Goal: Communication & Community: Answer question/provide support

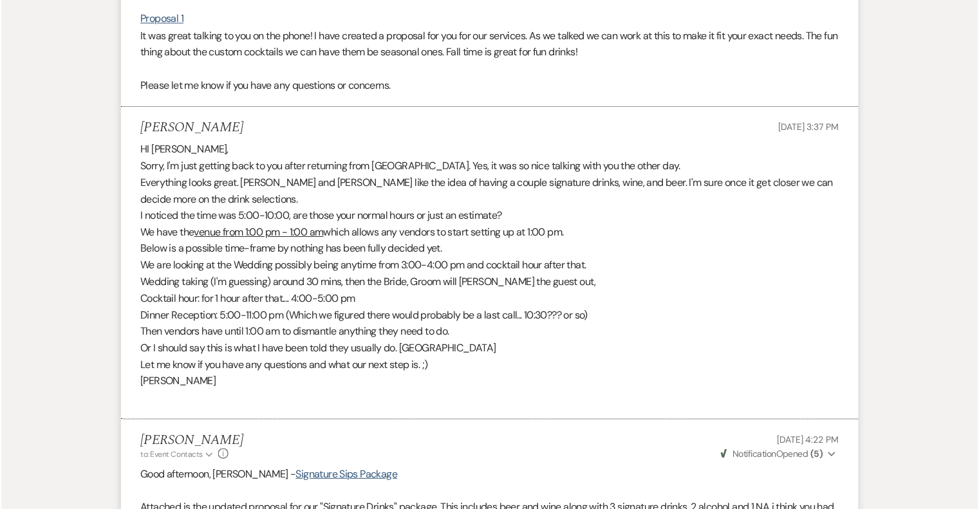
scroll to position [436, 0]
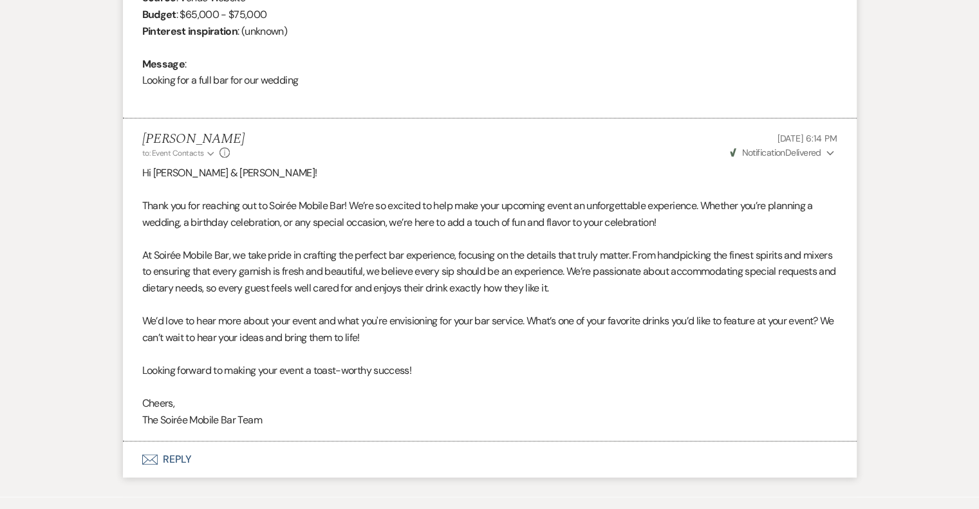
scroll to position [700, 0]
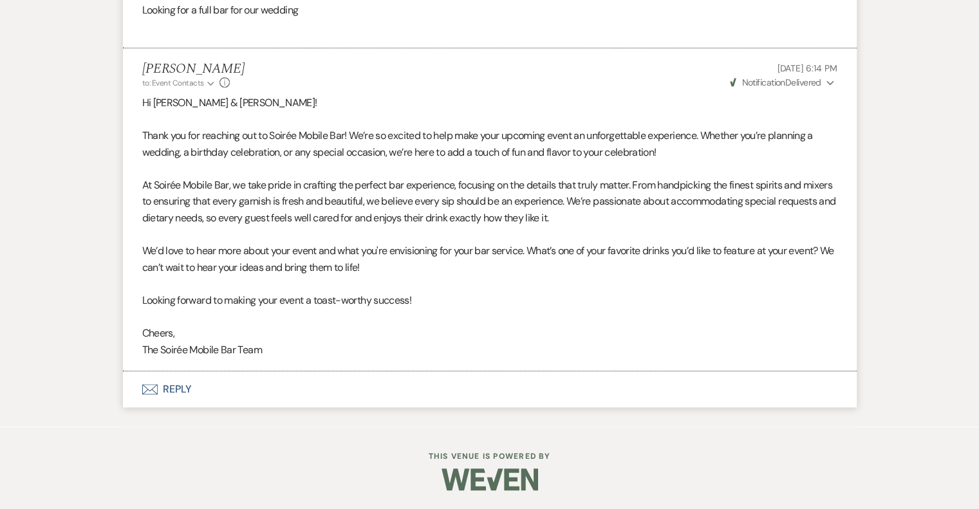
click at [170, 391] on button "Envelope Reply" at bounding box center [490, 389] width 734 height 36
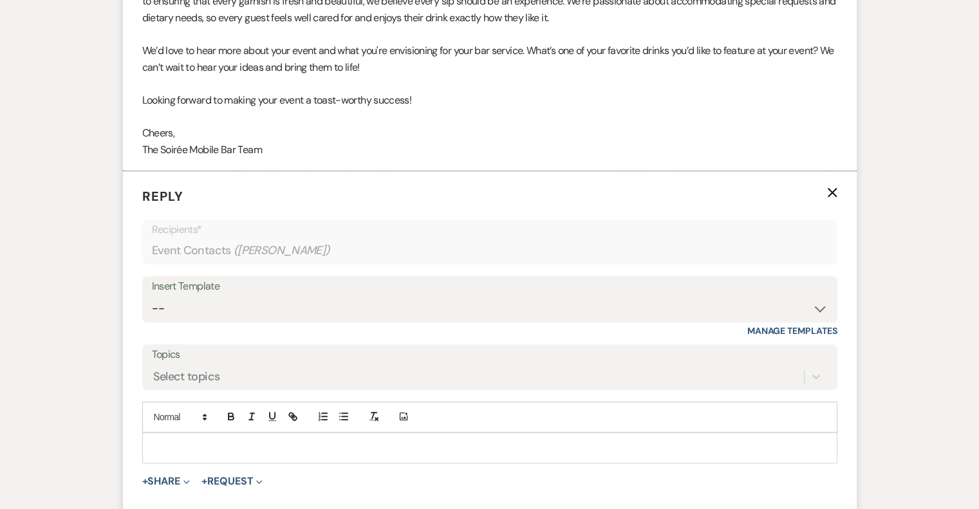
scroll to position [904, 0]
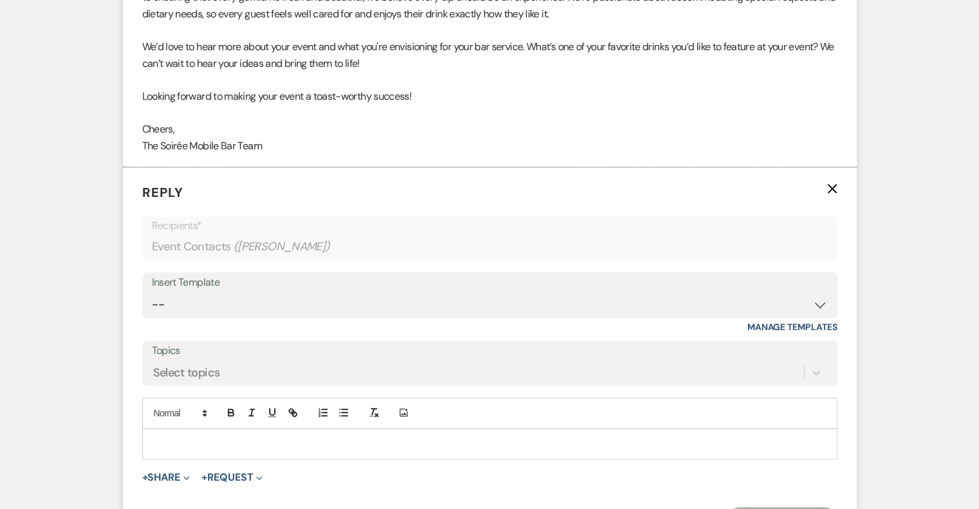
click at [214, 438] on p at bounding box center [490, 444] width 674 height 14
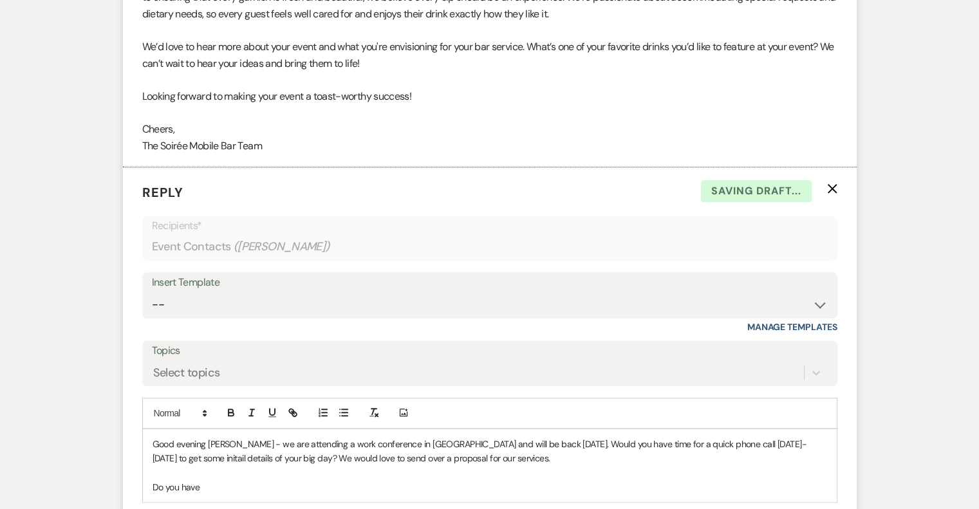
click at [211, 480] on p "Do you have" at bounding box center [490, 487] width 674 height 14
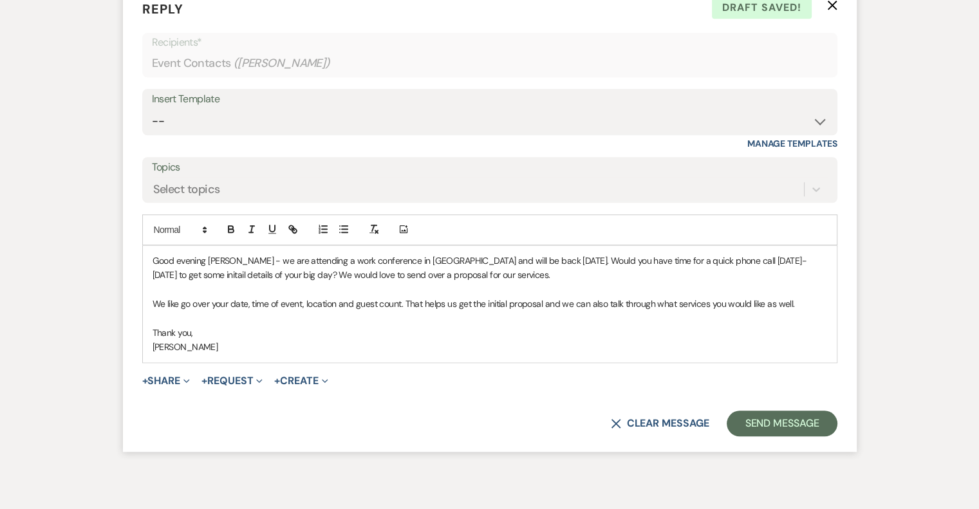
scroll to position [1088, 0]
click at [780, 414] on button "Send Message" at bounding box center [782, 423] width 110 height 26
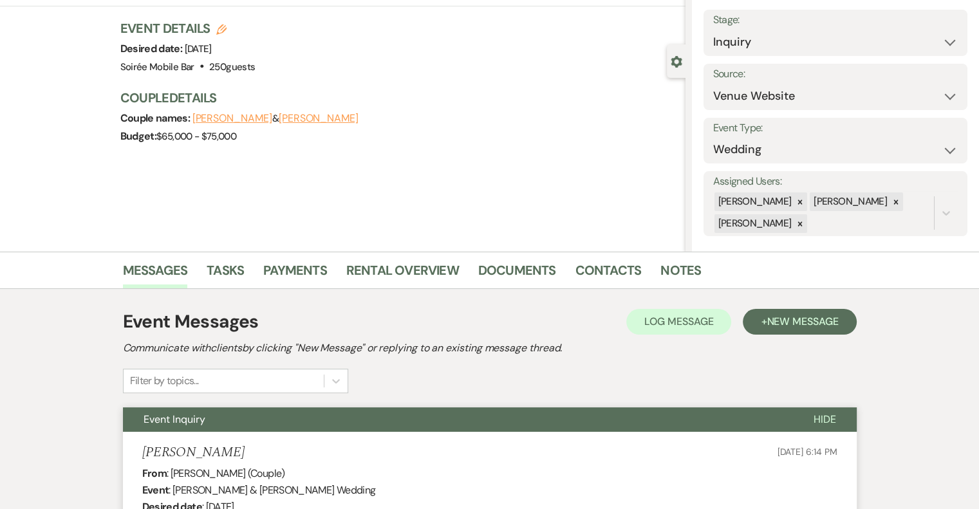
scroll to position [0, 0]
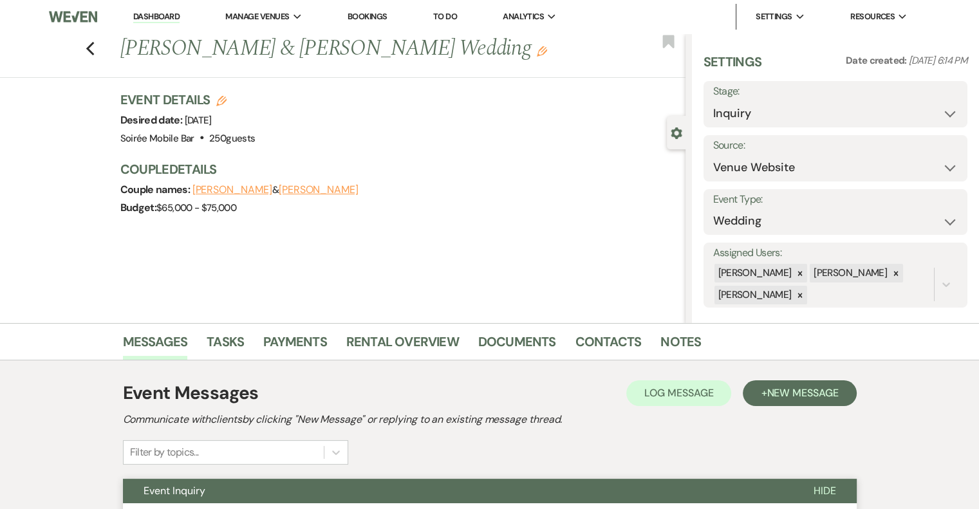
click at [139, 17] on link "Dashboard" at bounding box center [156, 17] width 46 height 12
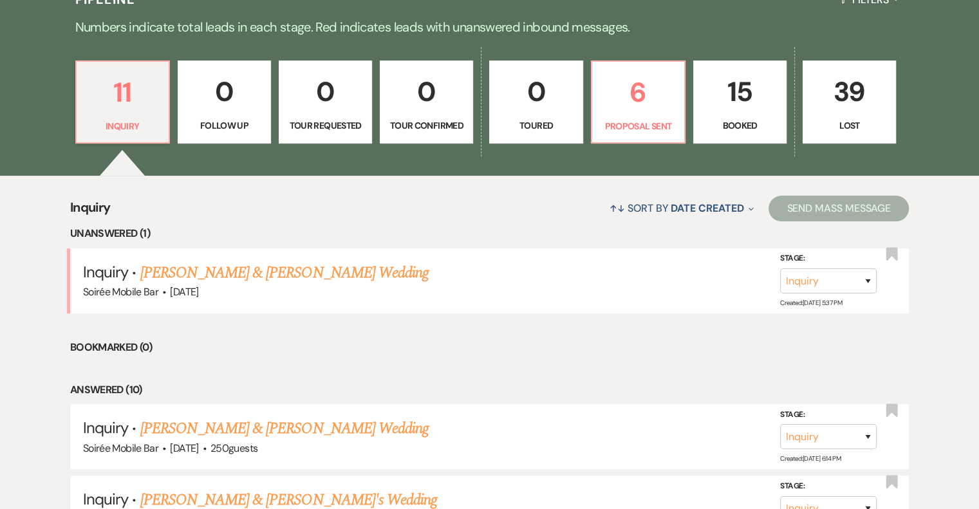
scroll to position [327, 0]
click at [297, 275] on link "[PERSON_NAME] & [PERSON_NAME] Wedding" at bounding box center [284, 272] width 288 height 23
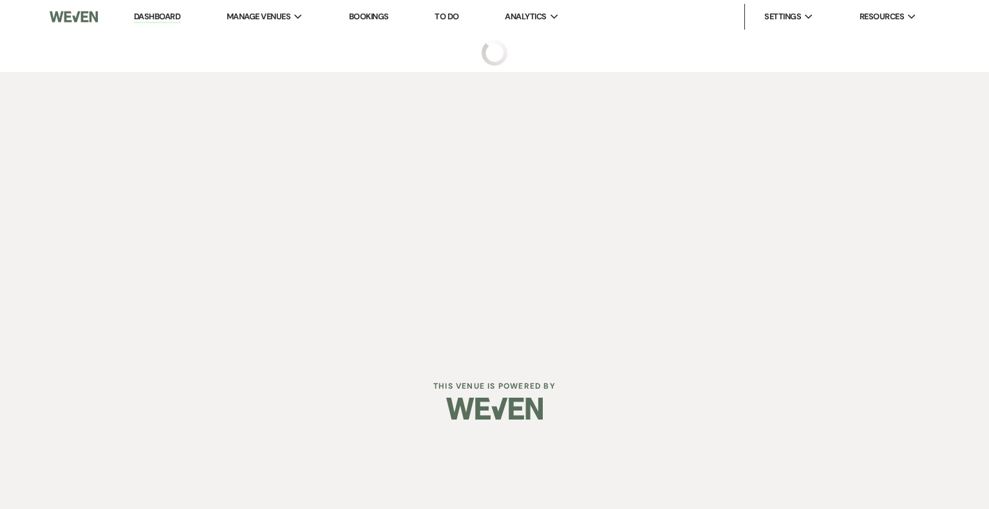
select select "5"
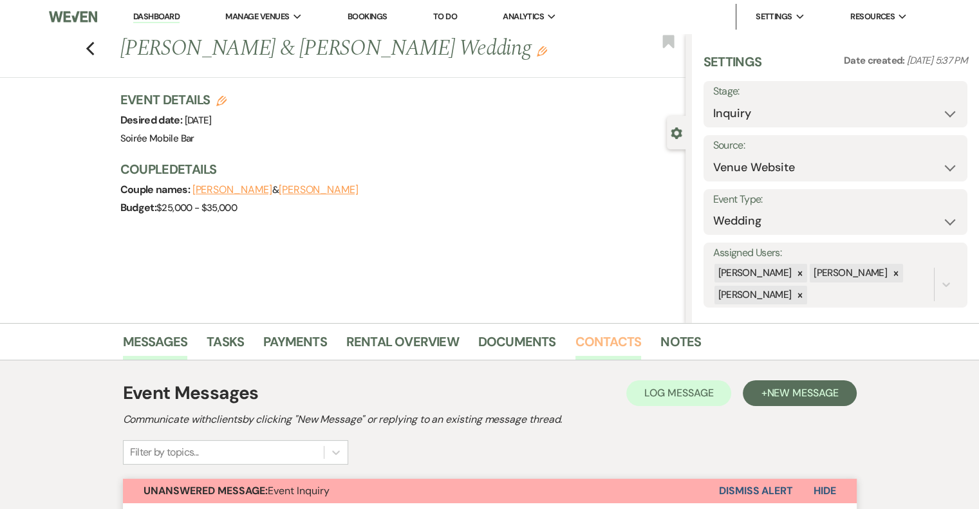
click at [581, 346] on link "Contacts" at bounding box center [608, 345] width 66 height 28
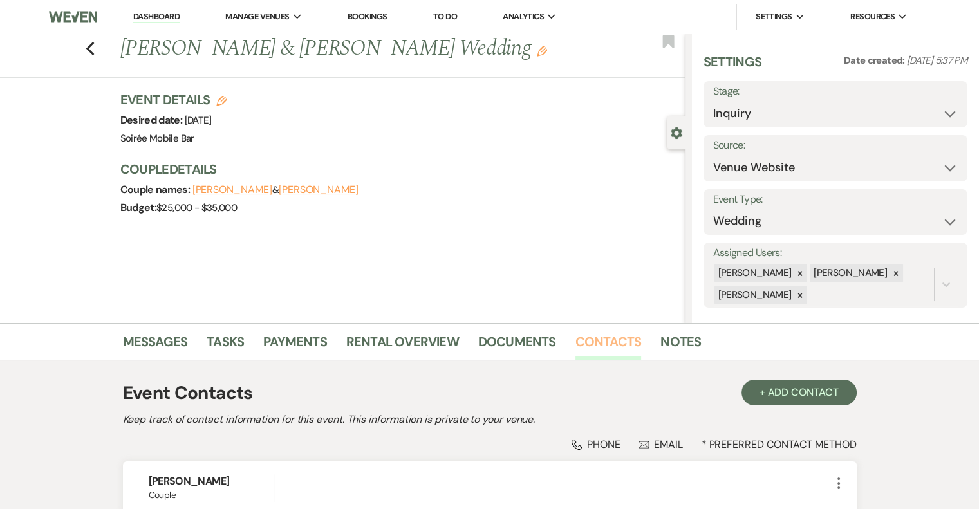
scroll to position [184, 0]
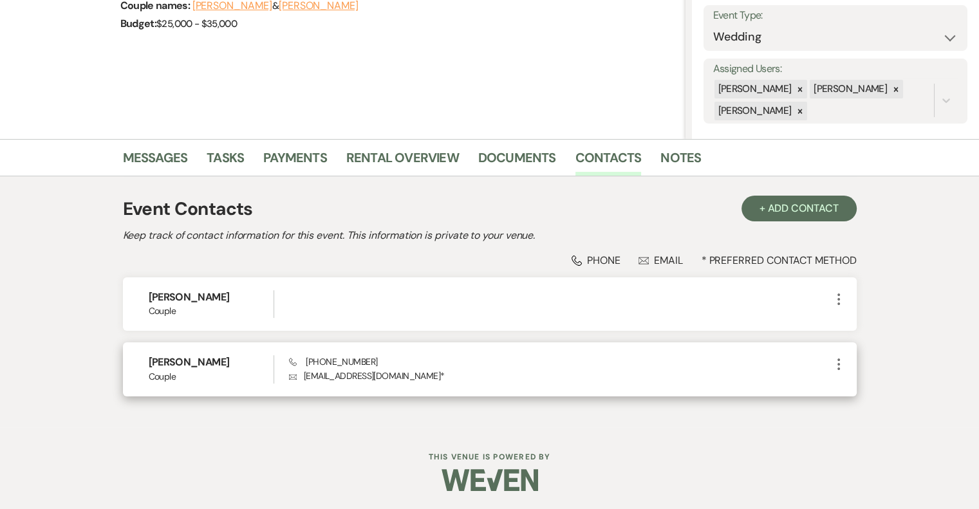
click at [398, 376] on p "Envelope [EMAIL_ADDRESS][DOMAIN_NAME] *" at bounding box center [559, 376] width 541 height 14
drag, startPoint x: 398, startPoint y: 376, endPoint x: 304, endPoint y: 377, distance: 94.0
click at [304, 377] on p "Envelope [EMAIL_ADDRESS][DOMAIN_NAME] *" at bounding box center [559, 376] width 541 height 14
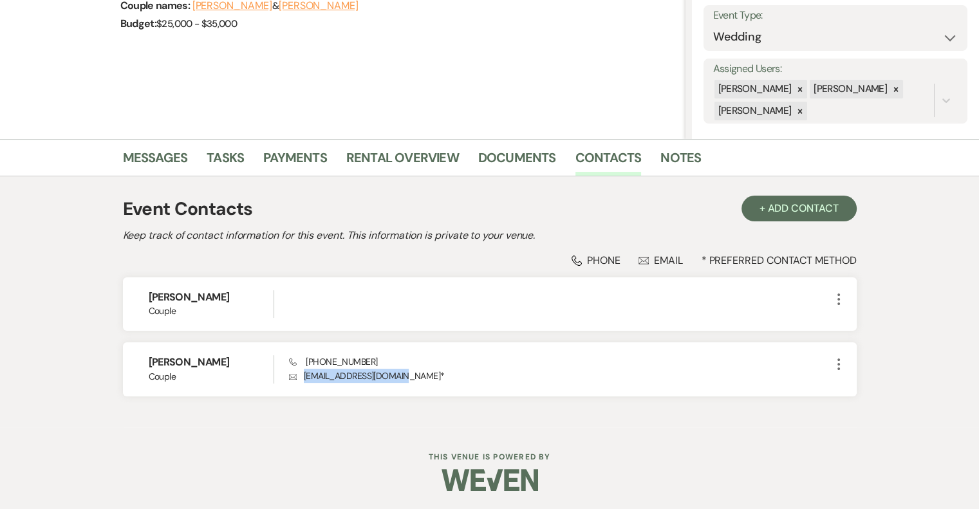
copy p "[EMAIL_ADDRESS][DOMAIN_NAME]"
click at [163, 153] on link "Messages" at bounding box center [155, 161] width 65 height 28
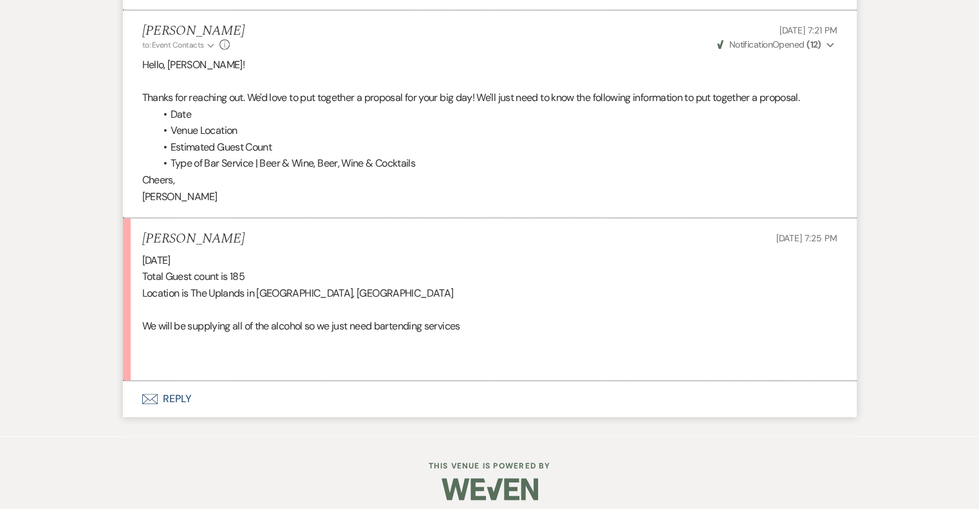
scroll to position [1070, 0]
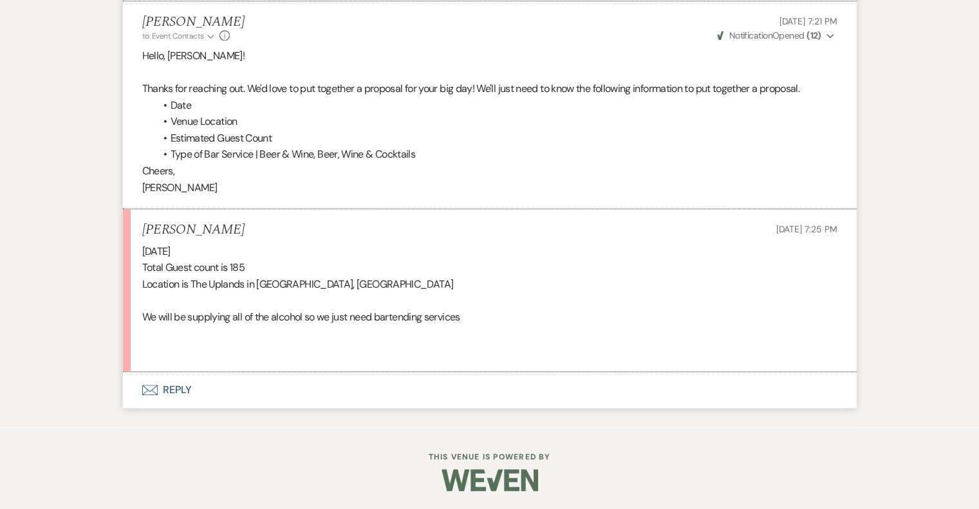
click at [167, 391] on button "Envelope Reply" at bounding box center [490, 390] width 734 height 36
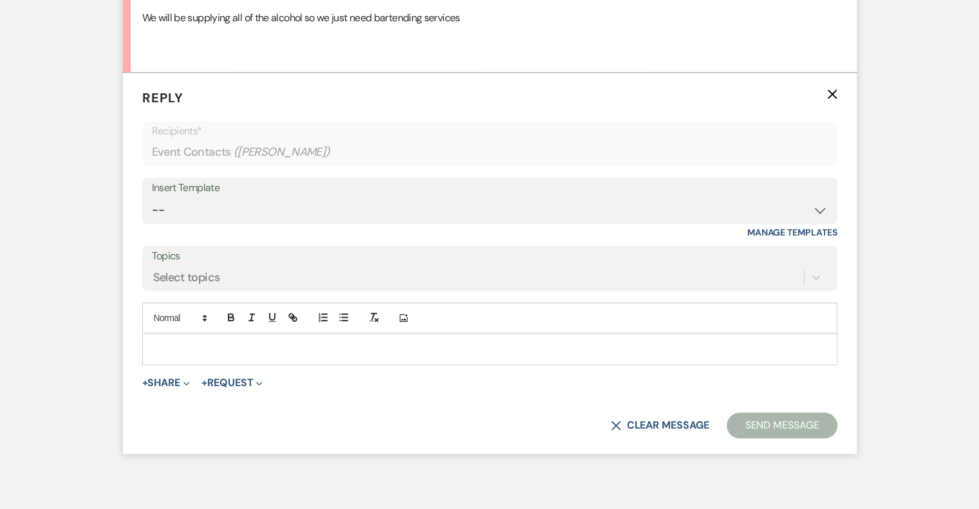
scroll to position [1372, 0]
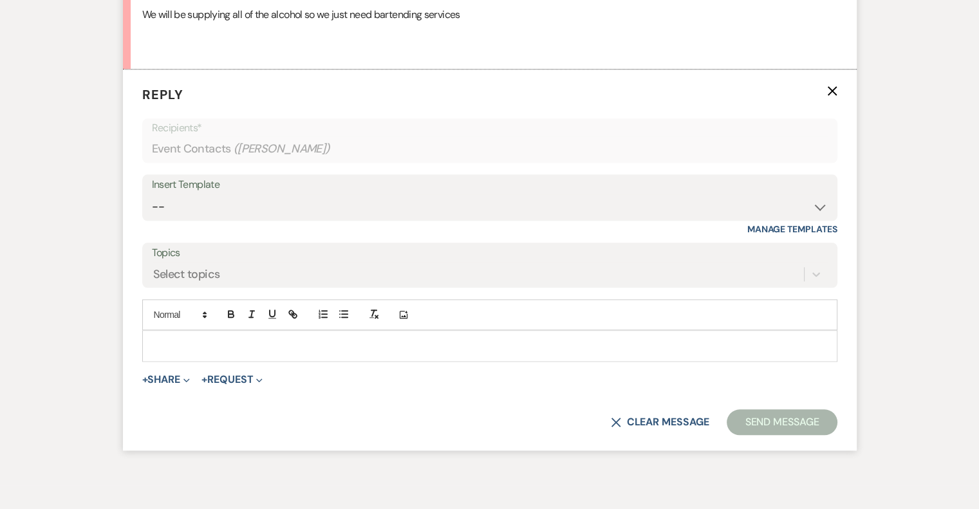
click at [209, 339] on p at bounding box center [490, 346] width 674 height 14
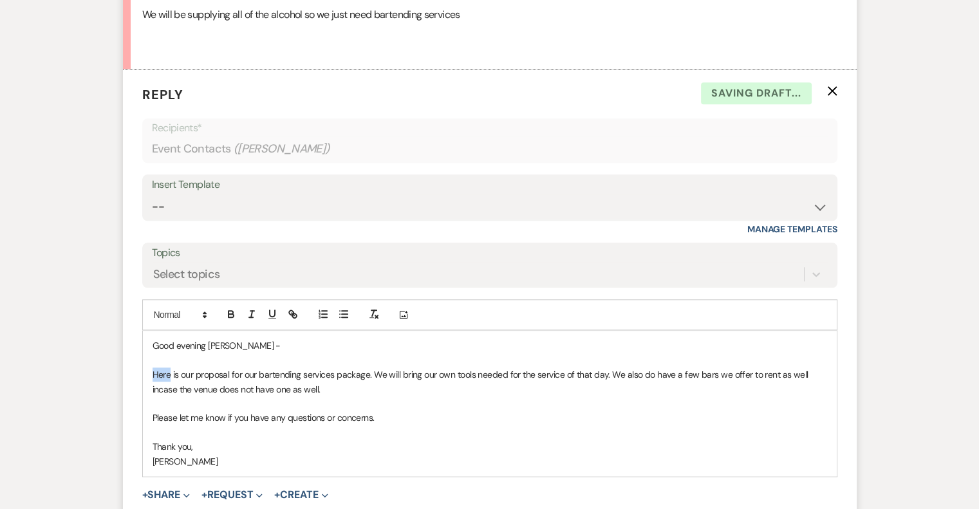
drag, startPoint x: 169, startPoint y: 375, endPoint x: 147, endPoint y: 376, distance: 21.9
click at [147, 376] on div "Good evening [PERSON_NAME] - Here is our proposal for our bartending services p…" at bounding box center [490, 403] width 694 height 145
click at [293, 313] on icon "button" at bounding box center [294, 315] width 5 height 5
paste input "[URL][DOMAIN_NAME]"
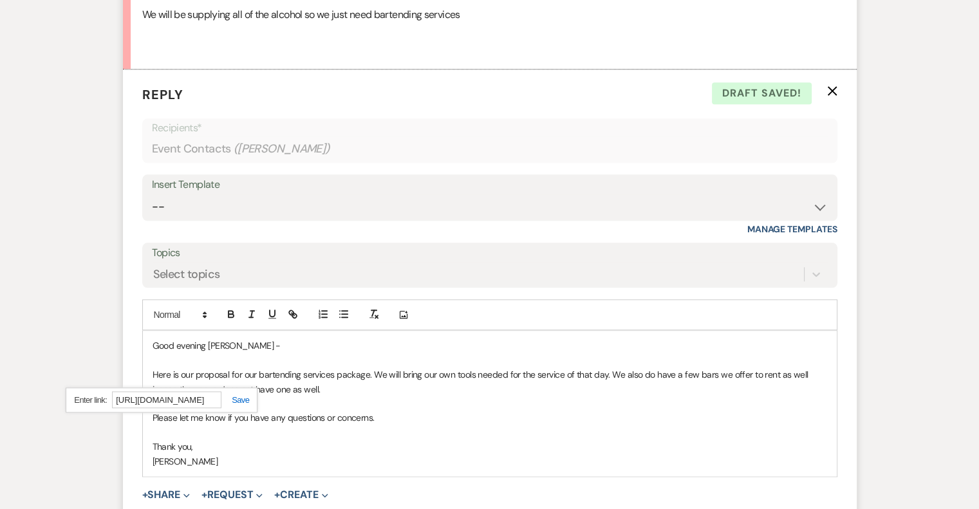
type input "[URL][DOMAIN_NAME]"
click at [246, 397] on link at bounding box center [235, 400] width 28 height 10
click at [216, 440] on p "Thank you," at bounding box center [490, 447] width 674 height 14
click at [160, 375] on link "Here" at bounding box center [162, 375] width 19 height 12
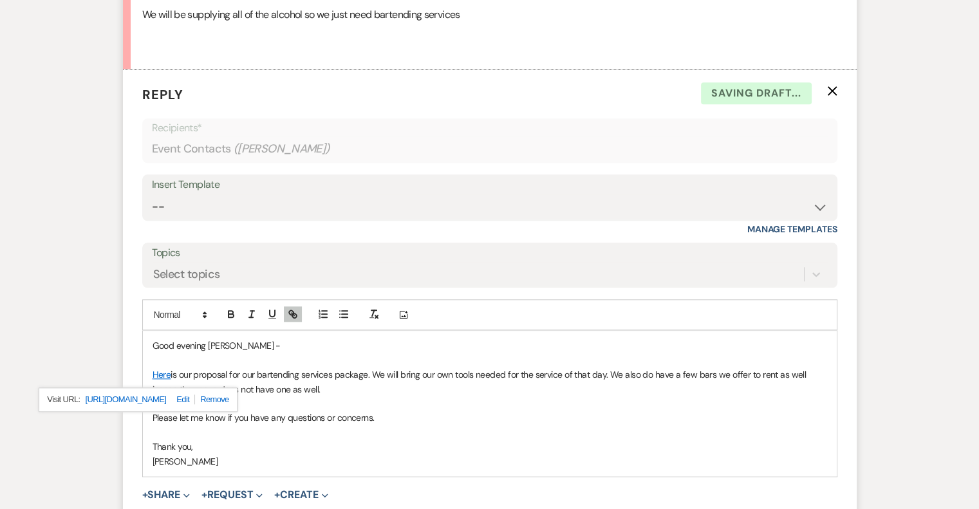
click at [167, 403] on link "[URL][DOMAIN_NAME]" at bounding box center [126, 399] width 81 height 17
click at [443, 418] on p "Please let me know if you have any questions or concerns." at bounding box center [490, 418] width 674 height 14
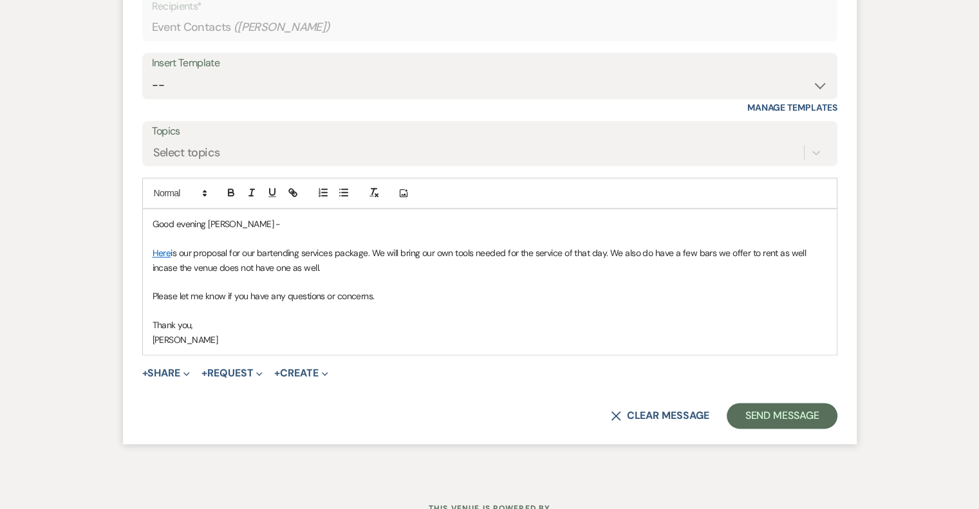
scroll to position [1494, 0]
click at [788, 406] on button "Send Message" at bounding box center [782, 415] width 110 height 26
